Goal: Information Seeking & Learning: Understand process/instructions

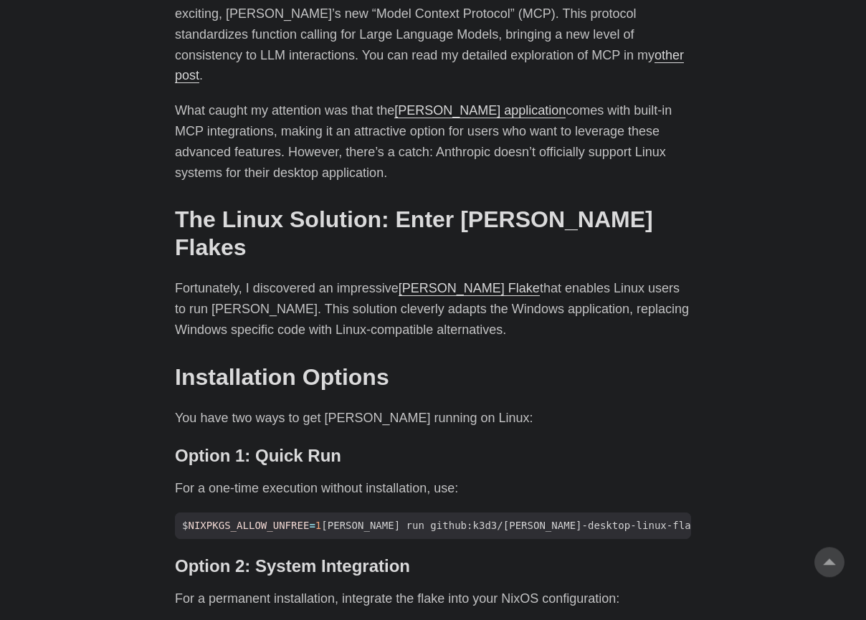
scroll to position [817, 0]
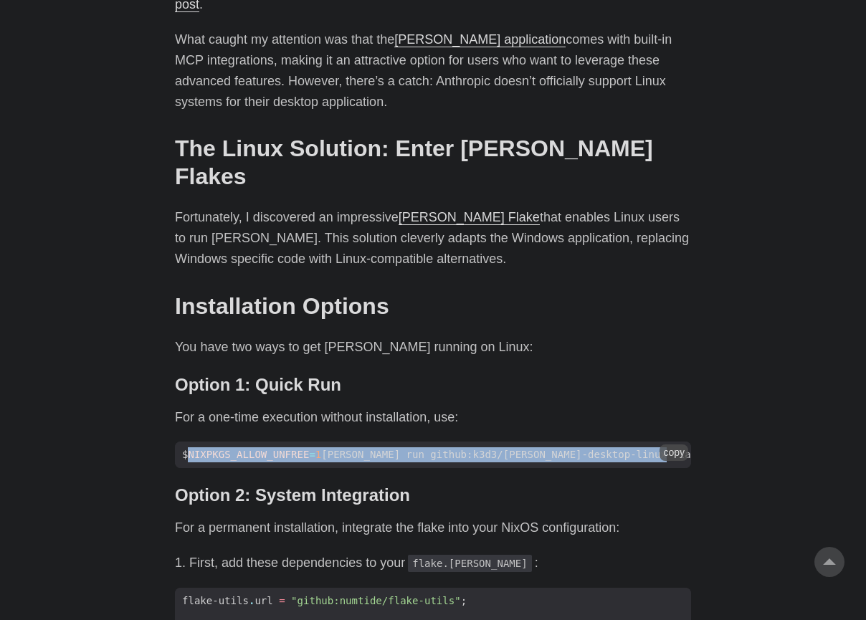
drag, startPoint x: 191, startPoint y: 405, endPoint x: 741, endPoint y: 418, distance: 550.5
click at [691, 441] on code "$ NIXPKGS_ALLOW_UNFREE = 1 [PERSON_NAME] run github:k3d3/[PERSON_NAME]-desktop-…" at bounding box center [433, 454] width 516 height 27
click at [665, 444] on button "copy" at bounding box center [673, 452] width 29 height 16
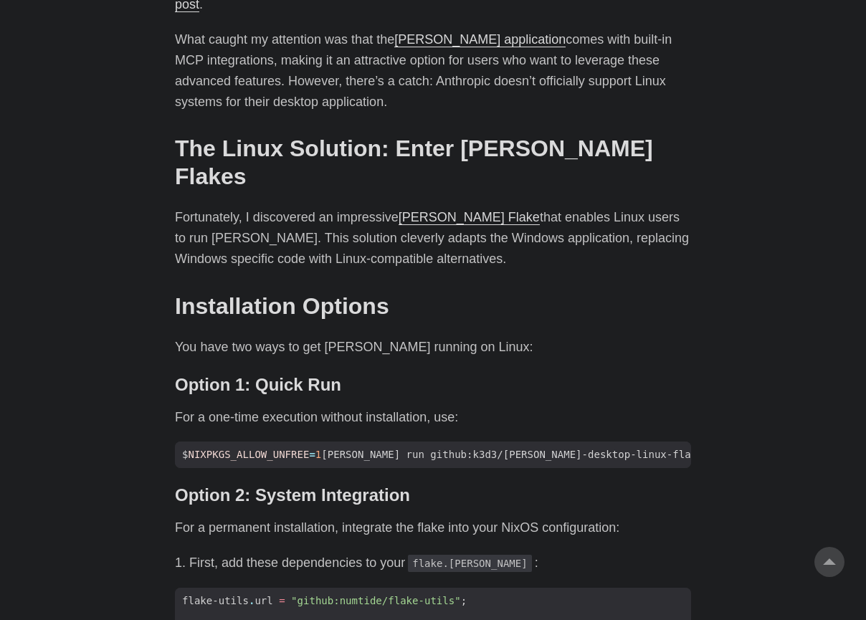
click at [679, 466] on div "As an avid user of [PERSON_NAME]’s [PERSON_NAME], I’ve primarily accessed it th…" at bounding box center [433, 613] width 516 height 1444
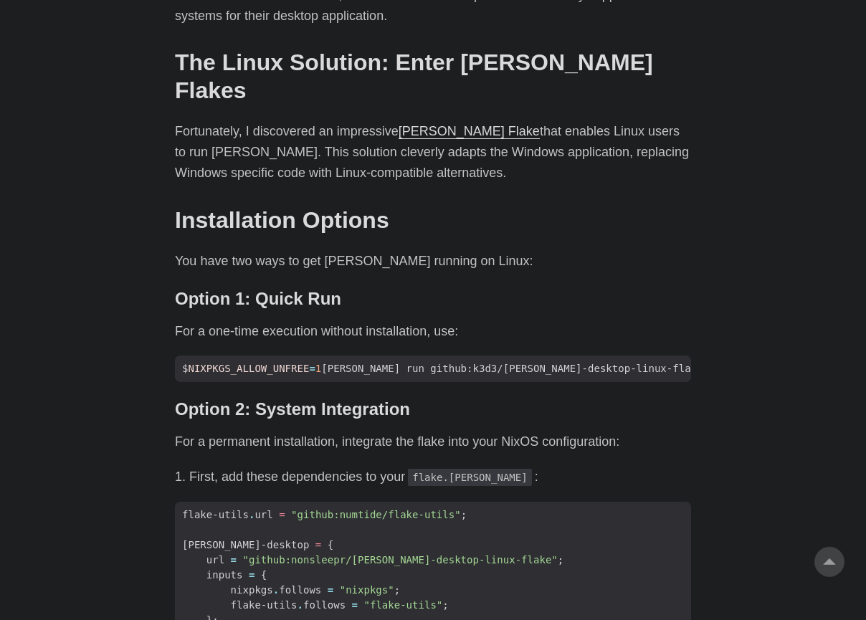
scroll to position [980, 0]
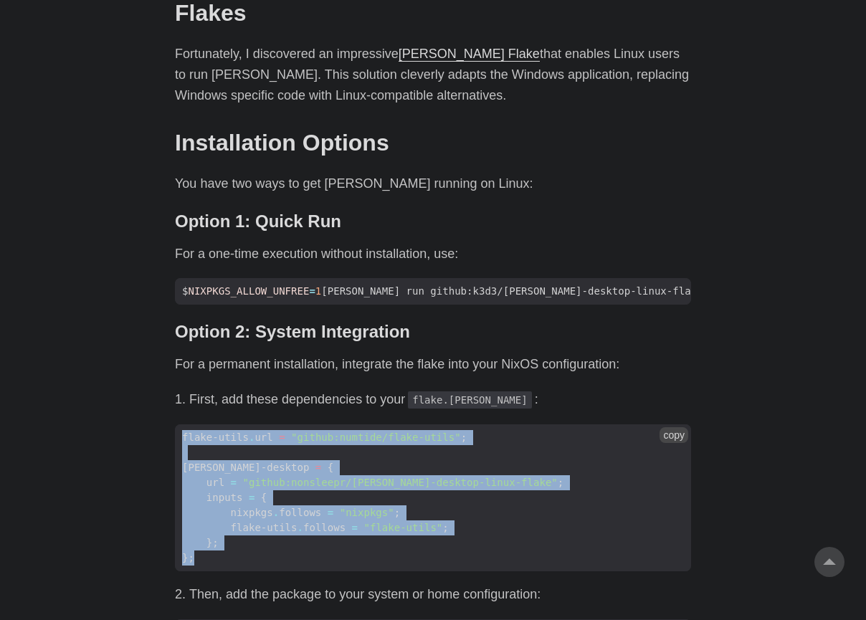
drag, startPoint x: 215, startPoint y: 512, endPoint x: 176, endPoint y: 375, distance: 142.4
click at [176, 424] on code "flake-utils . url = "github:numtide/flake-utils" ; [PERSON_NAME]-desktop = { ur…" at bounding box center [433, 498] width 516 height 148
click at [683, 427] on button "copy" at bounding box center [673, 435] width 29 height 16
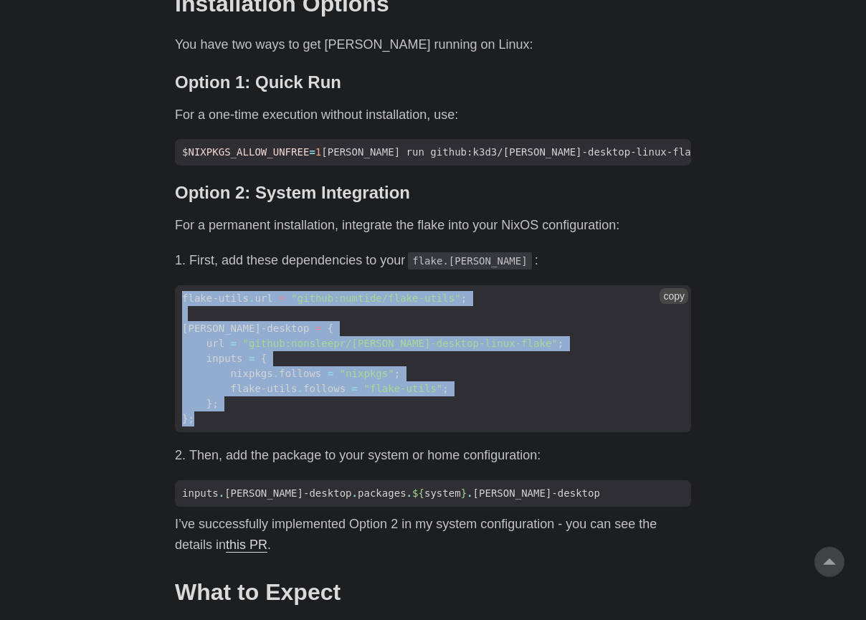
scroll to position [1144, 0]
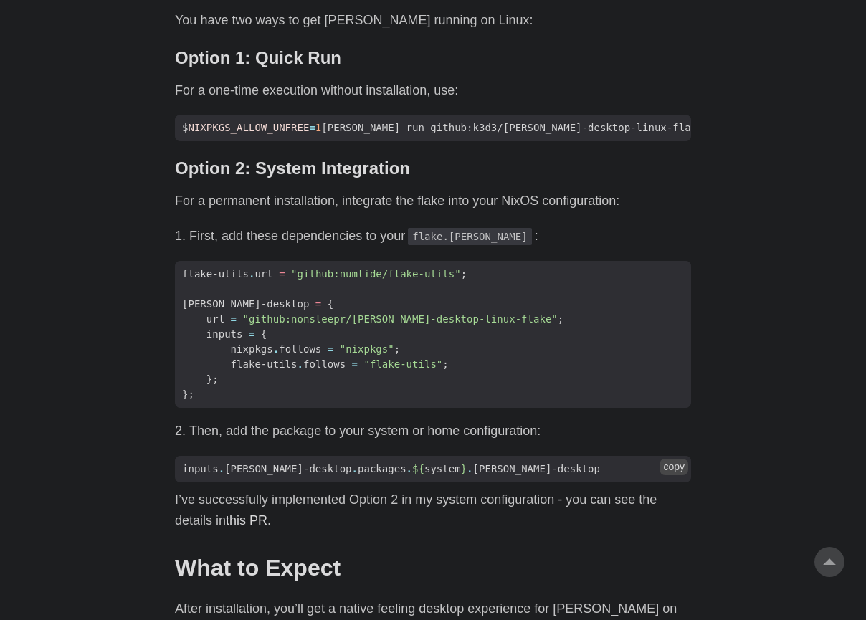
click at [552, 461] on span "inputs . [PERSON_NAME]-desktop . packages . ${ system } . [PERSON_NAME]-desktop" at bounding box center [433, 468] width 516 height 15
click at [668, 459] on button "copy" at bounding box center [673, 467] width 29 height 16
click at [682, 459] on button "copy" at bounding box center [673, 467] width 29 height 16
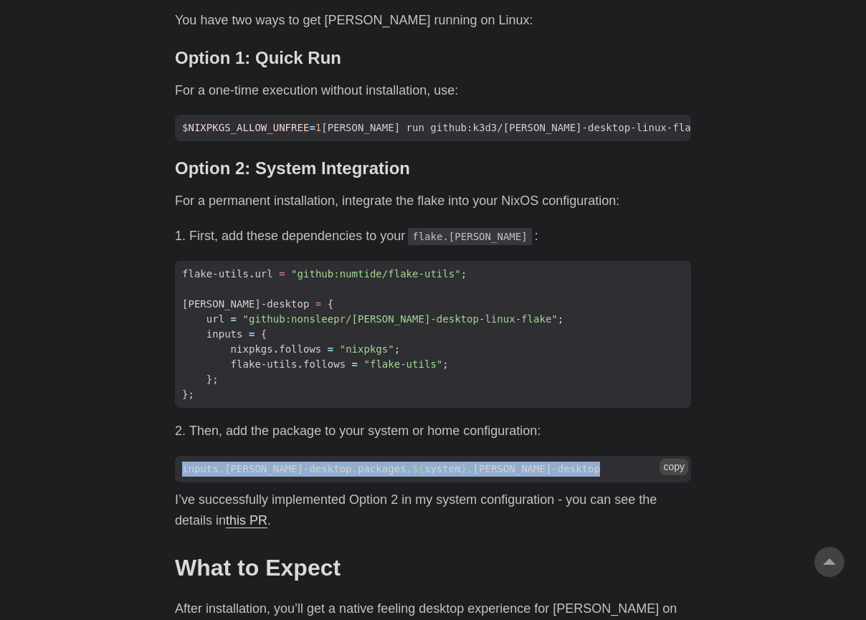
drag, startPoint x: 530, startPoint y: 421, endPoint x: 186, endPoint y: 419, distance: 343.9
click at [178, 461] on span "inputs . [PERSON_NAME]-desktop . packages . ${ system } . [PERSON_NAME]-desktop" at bounding box center [433, 468] width 516 height 15
copy span "inputs . [PERSON_NAME]-desktop . packages . ${ system } . [PERSON_NAME]-desktop"
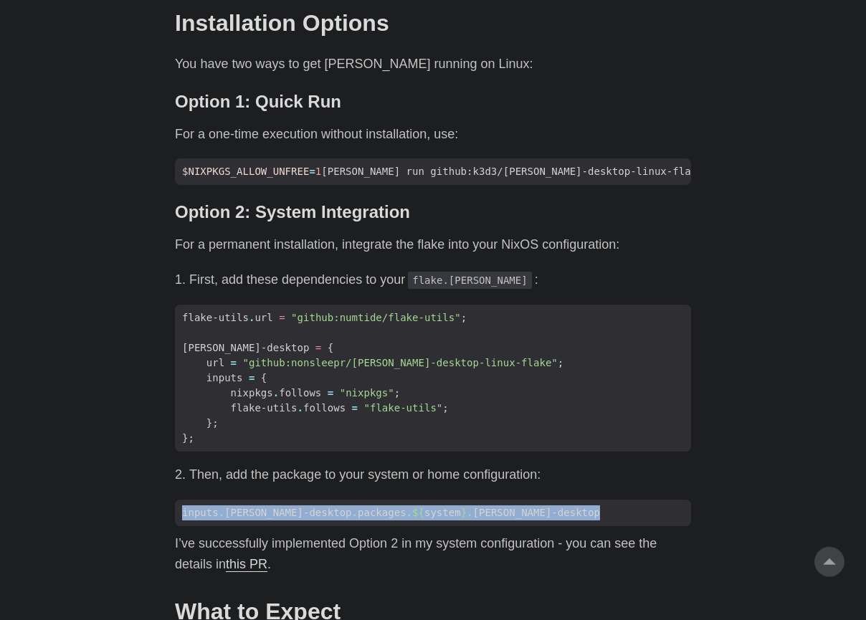
scroll to position [1062, 0]
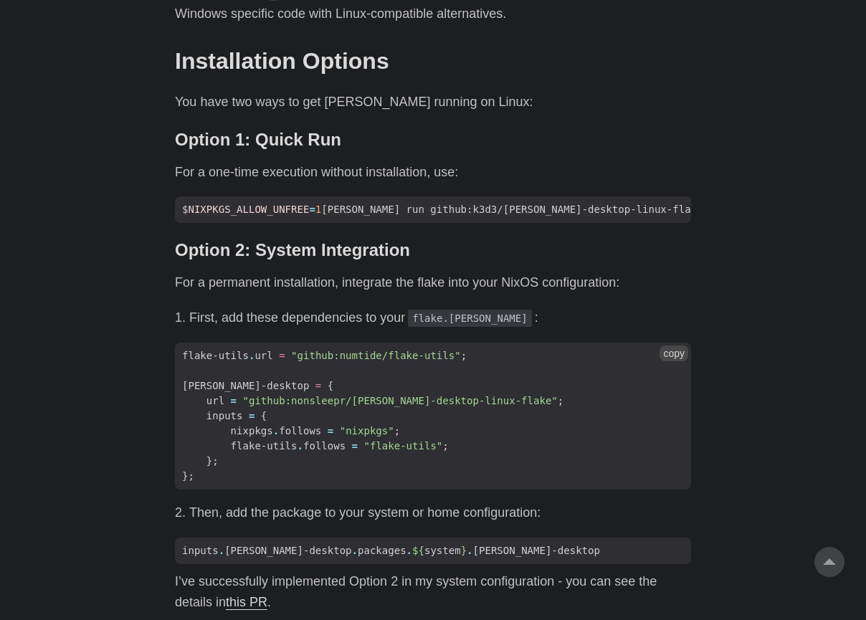
click at [512, 439] on span "flake-utils . follows = "flake-utils" ;" at bounding box center [433, 446] width 516 height 15
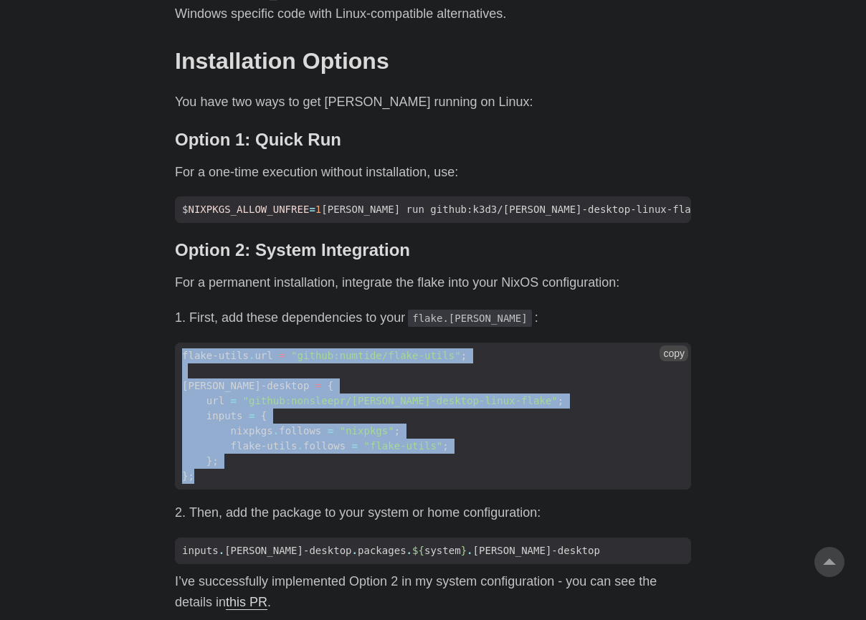
drag, startPoint x: 217, startPoint y: 433, endPoint x: 179, endPoint y: 299, distance: 139.3
click at [179, 343] on code "flake-utils . url = "github:numtide/flake-utils" ; [PERSON_NAME]-desktop = { ur…" at bounding box center [433, 417] width 516 height 148
copy code "flake-utils . url = "github:numtide/flake-utils" ; [PERSON_NAME]-desktop = { ur…"
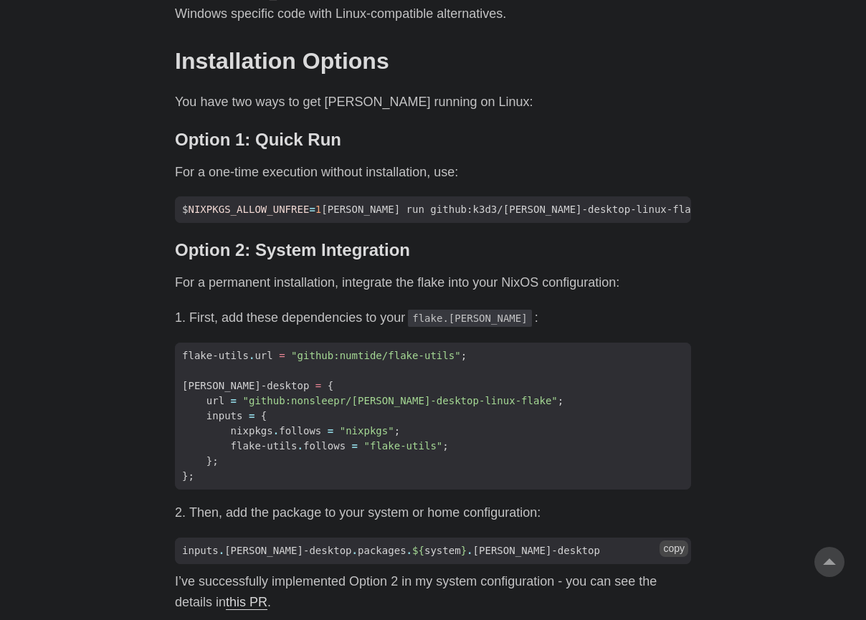
click at [512, 537] on code "inputs . [PERSON_NAME]-desktop . packages . ${ system } . [PERSON_NAME]-desktop" at bounding box center [433, 550] width 516 height 27
click at [674, 540] on button "copy" at bounding box center [673, 548] width 29 height 16
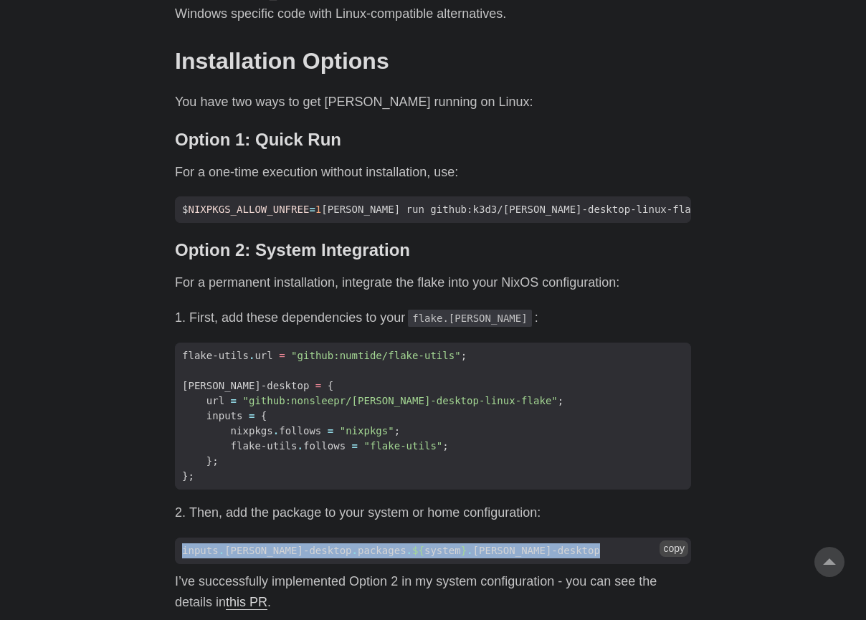
drag, startPoint x: 535, startPoint y: 502, endPoint x: 172, endPoint y: 505, distance: 363.3
click at [175, 537] on code "inputs . [PERSON_NAME]-desktop . packages . ${ system } . [PERSON_NAME]-desktop" at bounding box center [433, 550] width 516 height 27
copy span "inputs . [PERSON_NAME]-desktop . packages . ${ system } . [PERSON_NAME]-desktop"
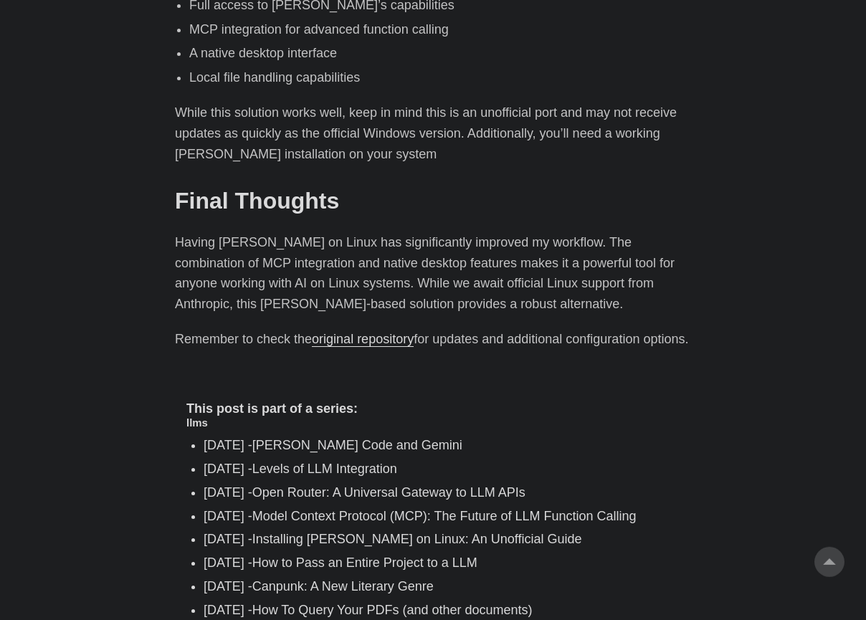
scroll to position [1879, 0]
